Goal: Task Accomplishment & Management: Manage account settings

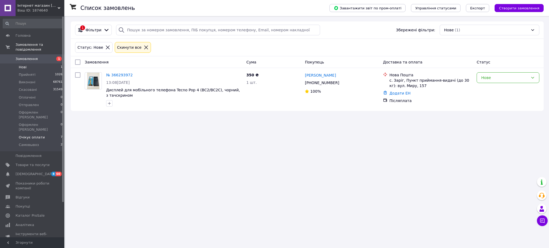
click at [43, 134] on li "Очікує оплати 7" at bounding box center [33, 138] width 66 height 8
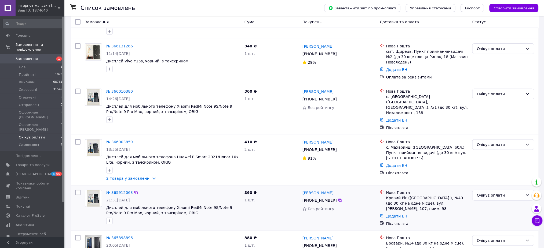
scroll to position [125, 0]
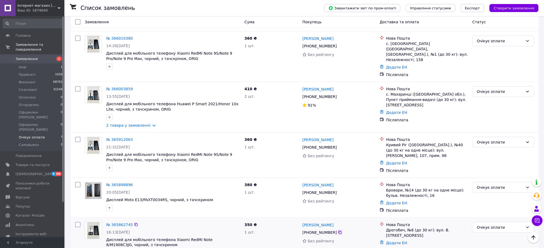
click at [338, 231] on icon at bounding box center [340, 233] width 4 height 4
click at [338, 145] on icon at bounding box center [340, 147] width 4 height 4
click at [36, 143] on span "Самовывоз" at bounding box center [29, 145] width 20 height 5
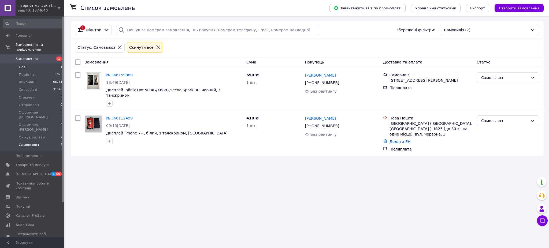
click at [32, 64] on li "Нові 1" at bounding box center [33, 68] width 66 height 8
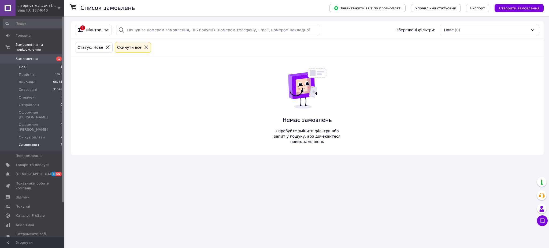
click at [44, 141] on li "Самовывоз 2" at bounding box center [33, 146] width 66 height 10
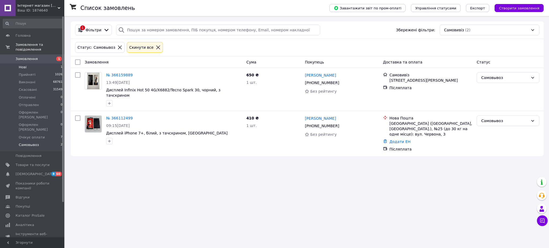
click at [31, 64] on li "Нові 1" at bounding box center [33, 68] width 66 height 8
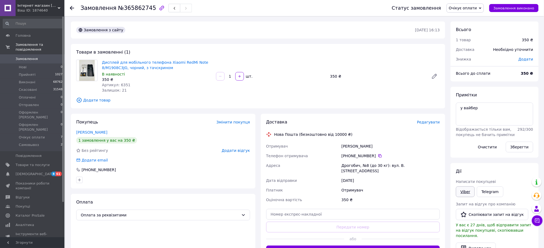
click at [460, 195] on link "Viber" at bounding box center [465, 192] width 19 height 11
click at [375, 153] on div "+380 98 942 72 44" at bounding box center [390, 155] width 98 height 5
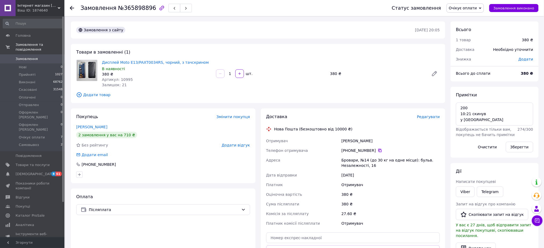
click at [378, 151] on icon at bounding box center [379, 150] width 3 height 3
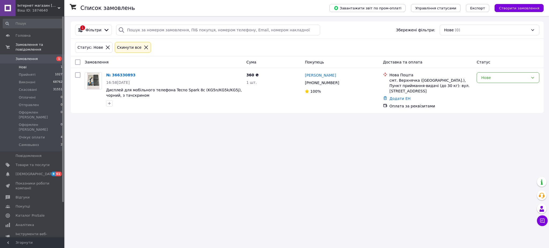
click at [381, 155] on div "Список замовлень Завантажити звіт по пром-оплаті Управління статусами Експорт С…" at bounding box center [307, 124] width 484 height 248
